Goal: Task Accomplishment & Management: Manage account settings

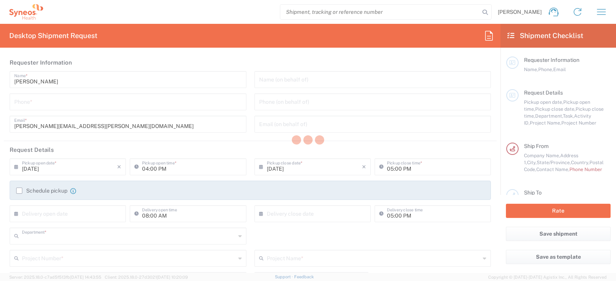
type input "6055"
type input "[US_STATE]"
type input "[GEOGRAPHIC_DATA]"
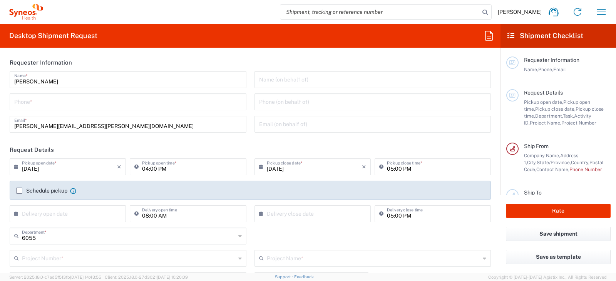
type input "Syneos Health Commercial Servi- [GEOGRAPHIC_DATA] [GEOGRAPHIC_DATA]"
click at [604, 12] on icon "button" at bounding box center [601, 12] width 12 height 12
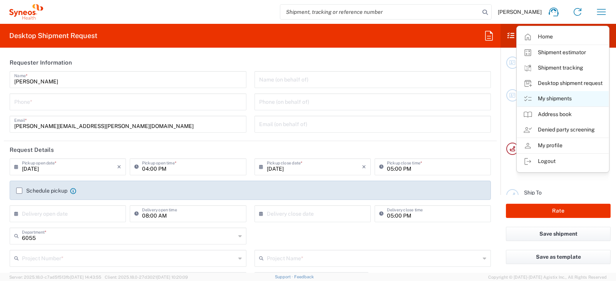
click at [549, 94] on link "My shipments" at bounding box center [563, 98] width 92 height 15
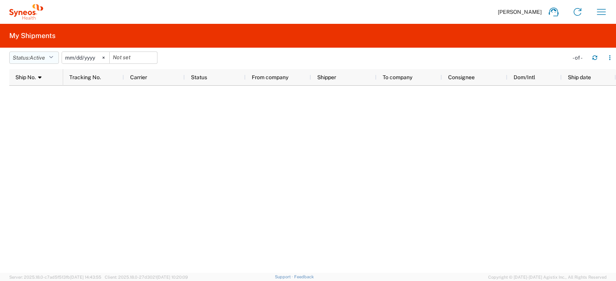
click at [52, 58] on icon "button" at bounding box center [51, 57] width 4 height 5
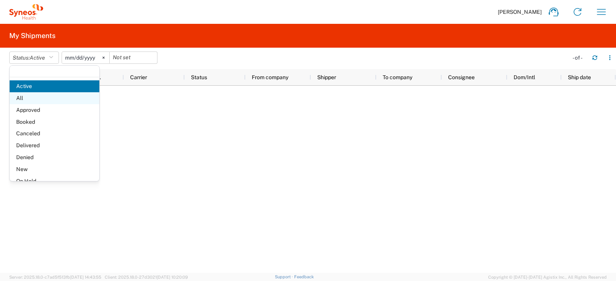
click at [38, 100] on span "All" at bounding box center [55, 98] width 90 height 12
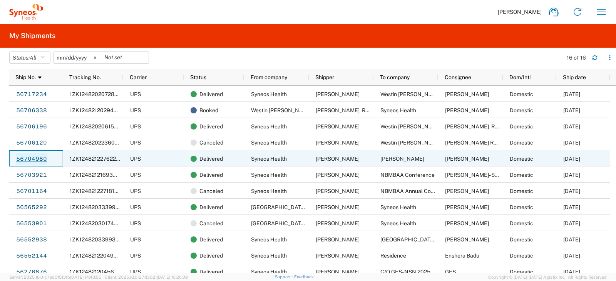
click at [42, 160] on link "56704980" at bounding box center [32, 159] width 32 height 12
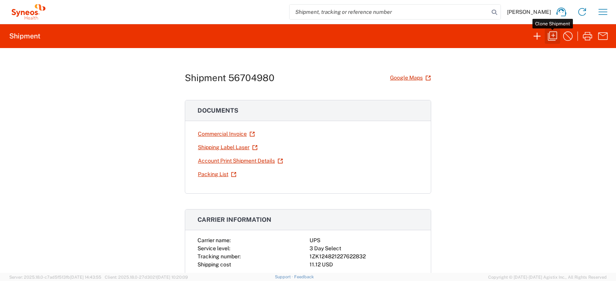
click at [556, 37] on icon "button" at bounding box center [552, 36] width 12 height 12
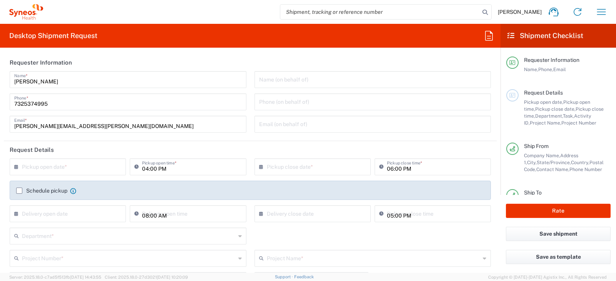
type input "[US_STATE]"
type input "Your Packaging"
click at [598, 8] on icon "button" at bounding box center [601, 12] width 12 height 12
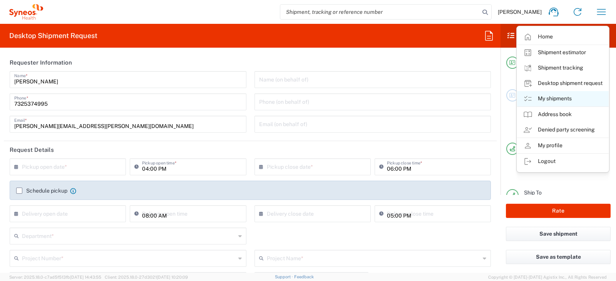
click at [552, 97] on link "My shipments" at bounding box center [563, 98] width 92 height 15
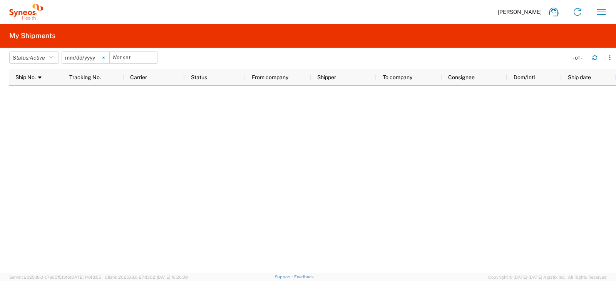
click at [105, 58] on svg-icon at bounding box center [104, 58] width 12 height 12
click at [45, 60] on span "Active" at bounding box center [37, 57] width 15 height 7
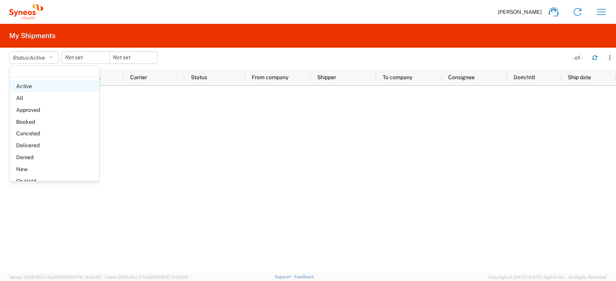
click at [48, 90] on span "Active" at bounding box center [55, 86] width 90 height 12
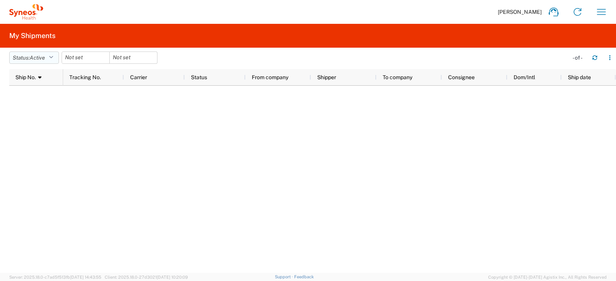
click at [52, 55] on icon "button" at bounding box center [51, 57] width 4 height 5
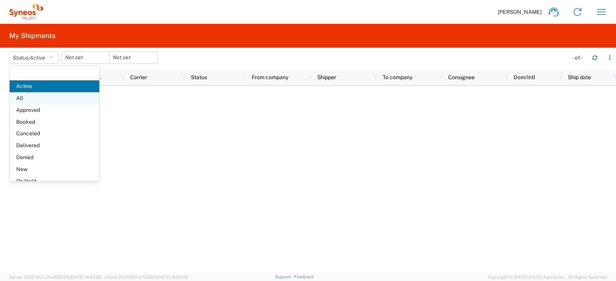
click at [40, 99] on span "All" at bounding box center [55, 98] width 90 height 12
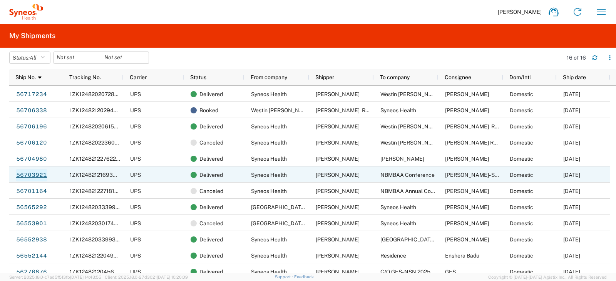
click at [37, 176] on link "56703921" at bounding box center [32, 175] width 32 height 12
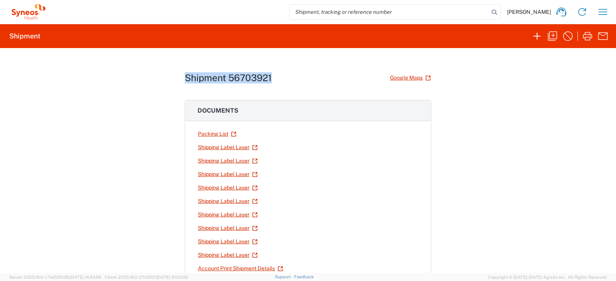
drag, startPoint x: 181, startPoint y: 74, endPoint x: 272, endPoint y: 78, distance: 90.9
click at [272, 78] on div "Shipment 56703921 Google Maps Documents Packing List Shipping Label Laser Shipp…" at bounding box center [308, 160] width 616 height 225
copy h1 "Shipment 56703921"
